Goal: Task Accomplishment & Management: Use online tool/utility

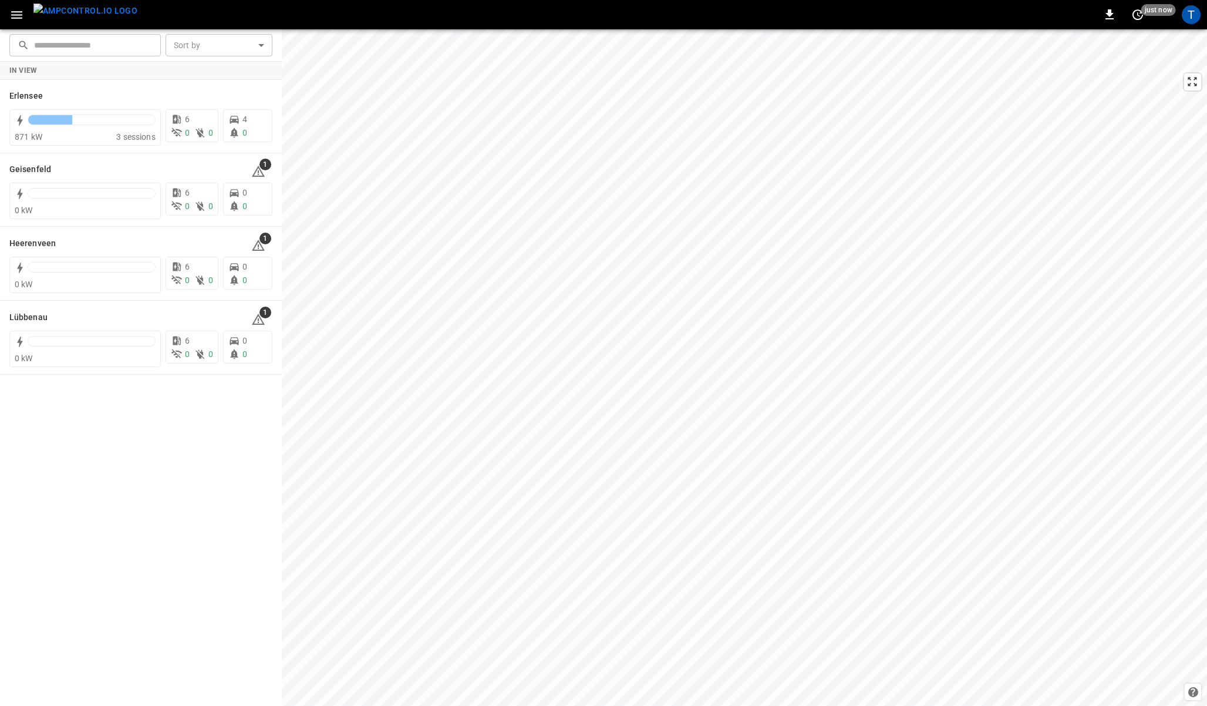
click at [15, 17] on icon "button" at bounding box center [16, 15] width 11 height 8
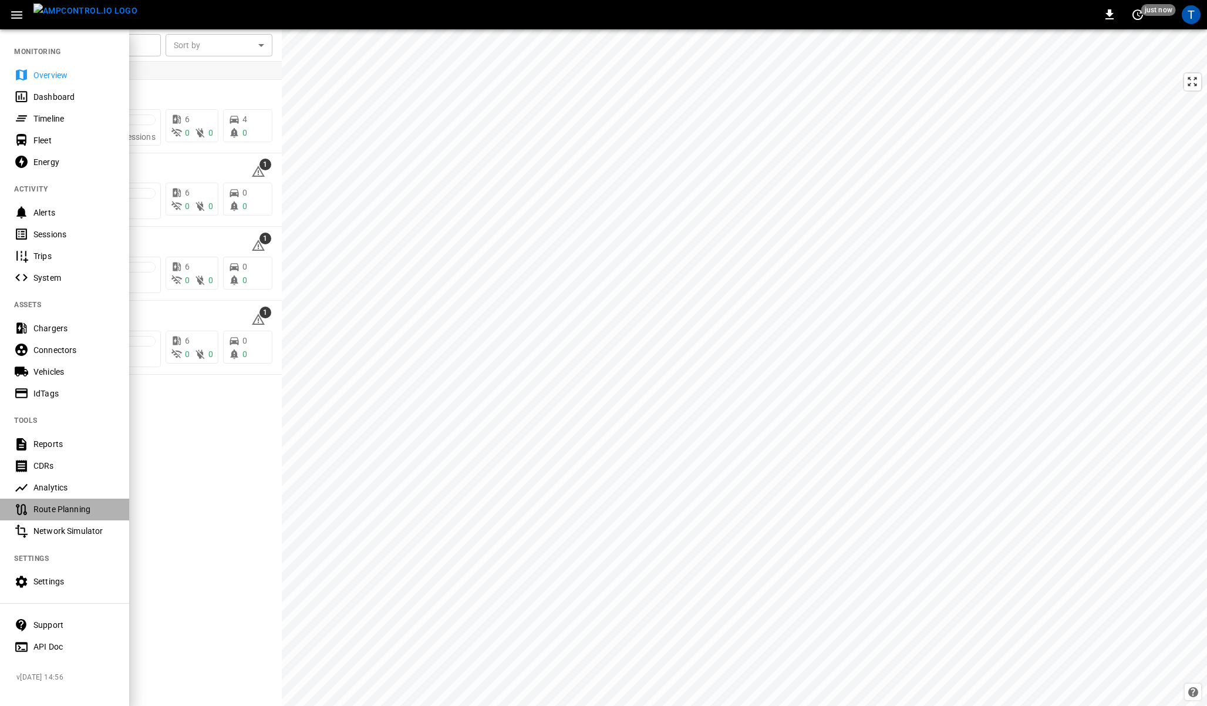
click at [47, 510] on div "Route Planning" at bounding box center [74, 509] width 82 height 12
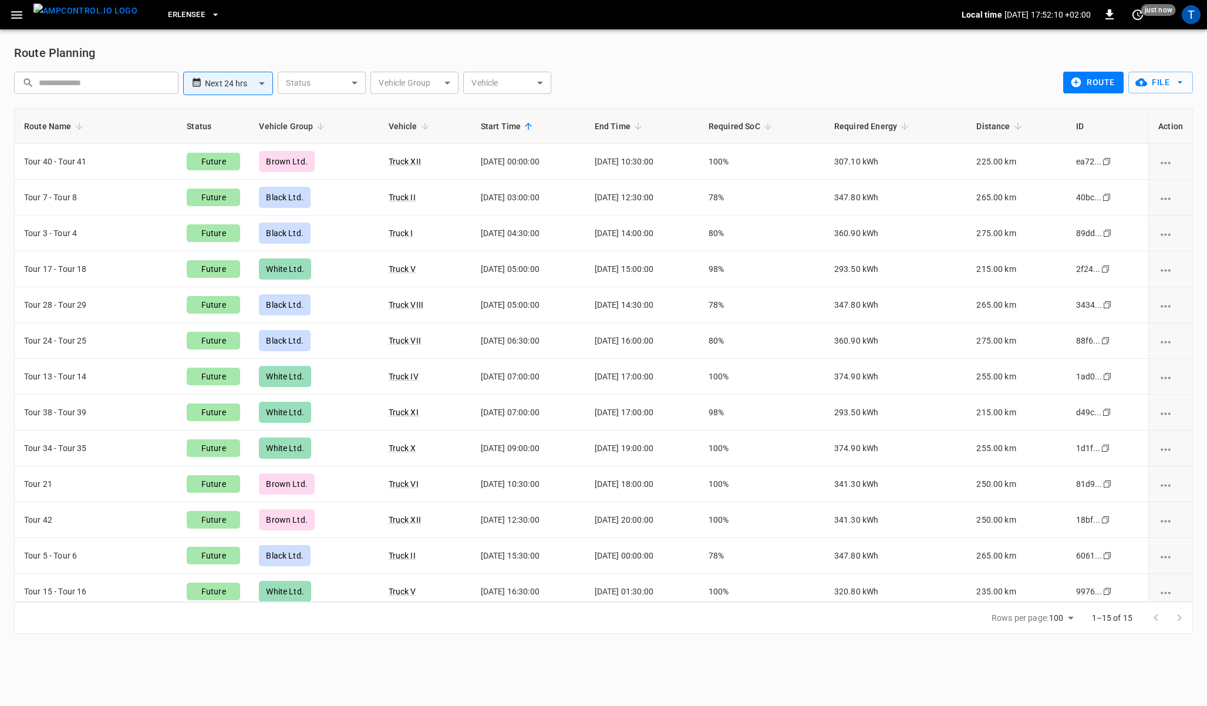
click at [1101, 86] on button "route" at bounding box center [1094, 83] width 60 height 22
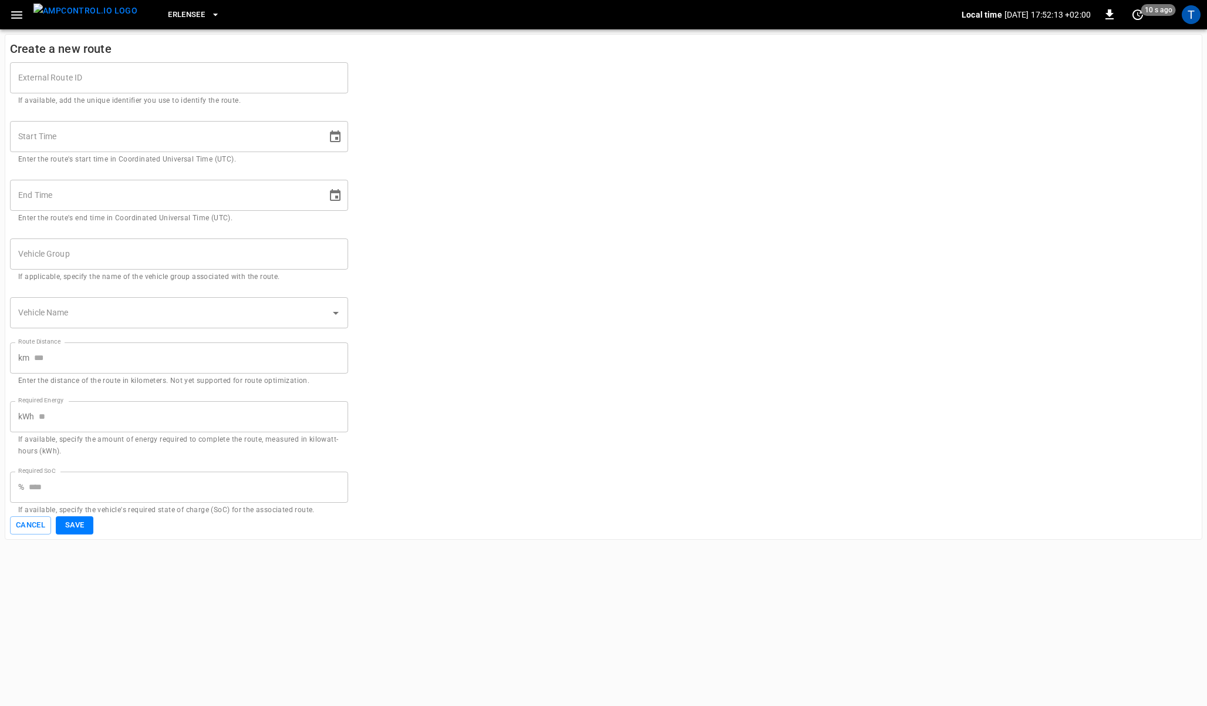
click at [499, 145] on form "External Route ID External Route ID If available, add the unique identifier you…" at bounding box center [603, 291] width 1187 height 486
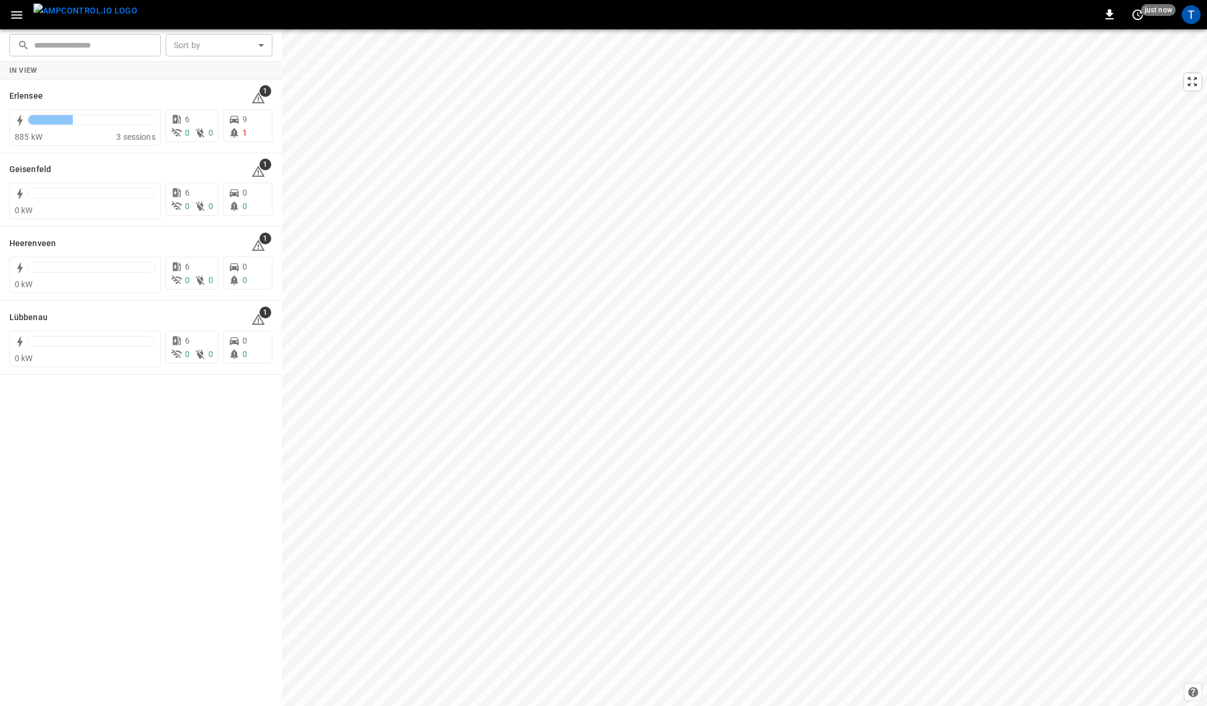
click at [69, 13] on img "menu" at bounding box center [85, 11] width 104 height 15
